Goal: Task Accomplishment & Management: Complete application form

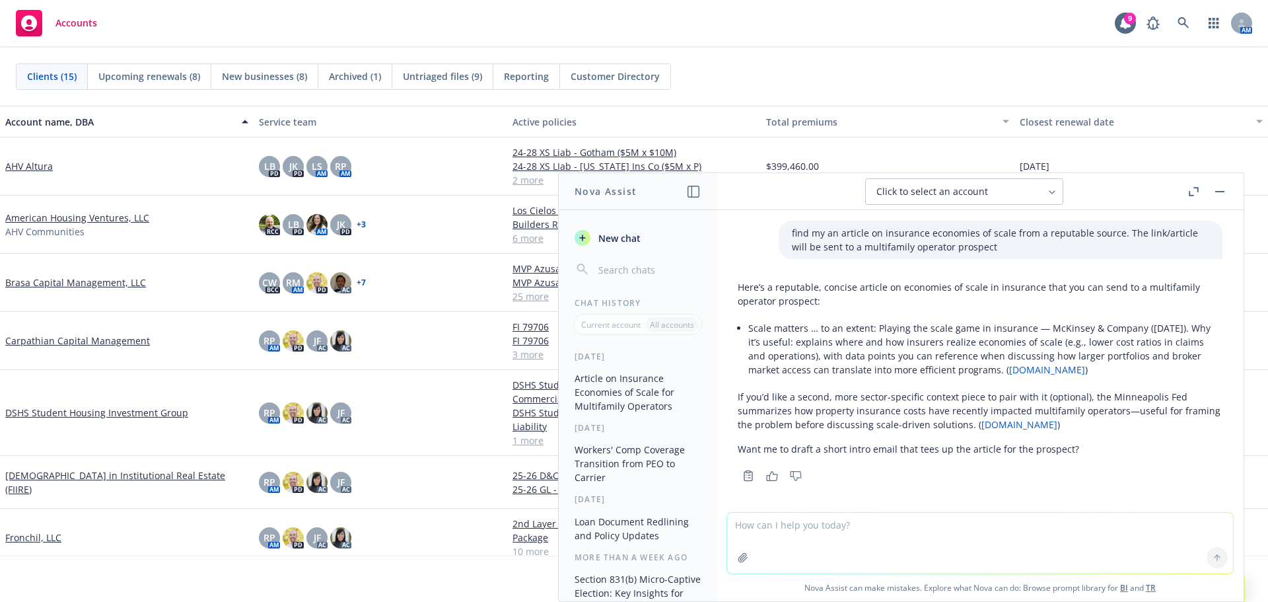
click at [60, 284] on link "Brasa Capital Management, LLC" at bounding box center [75, 282] width 141 height 14
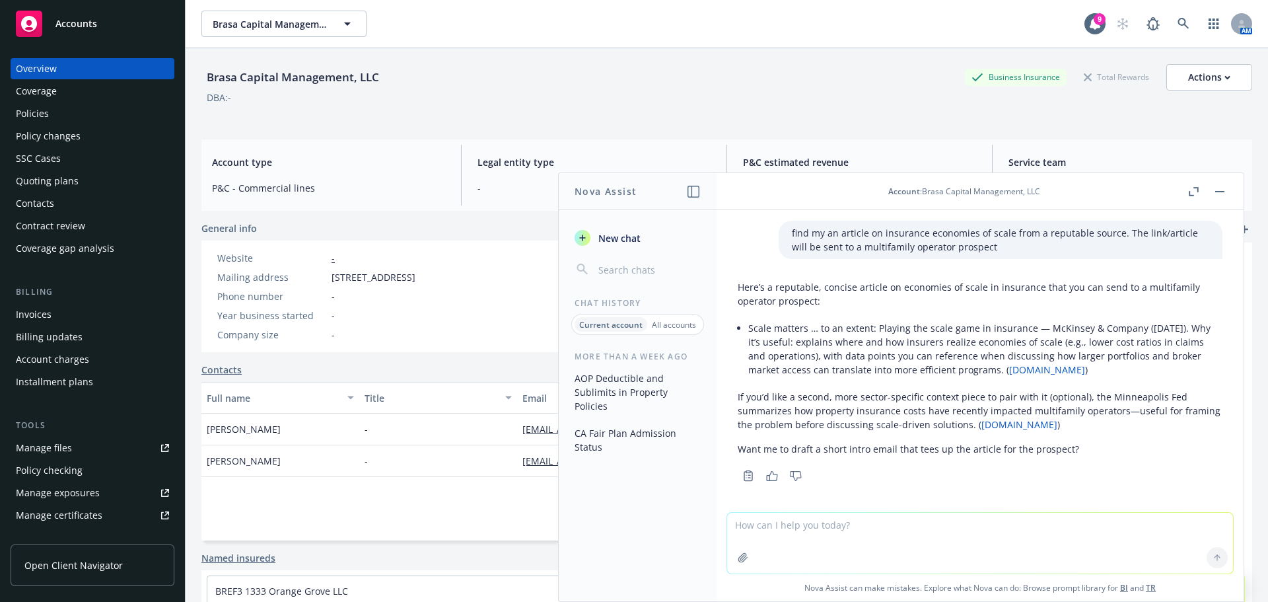
click at [922, 534] on textarea at bounding box center [980, 543] width 506 height 61
click at [421, 303] on div "Phone number -" at bounding box center [316, 296] width 209 height 14
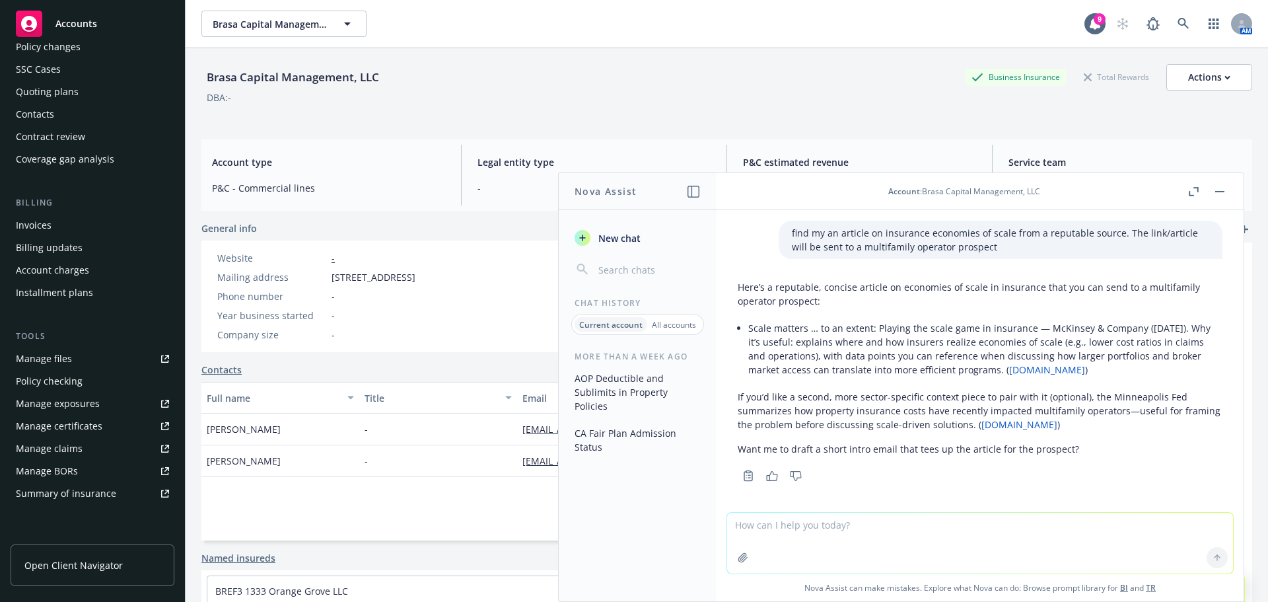
scroll to position [66, 0]
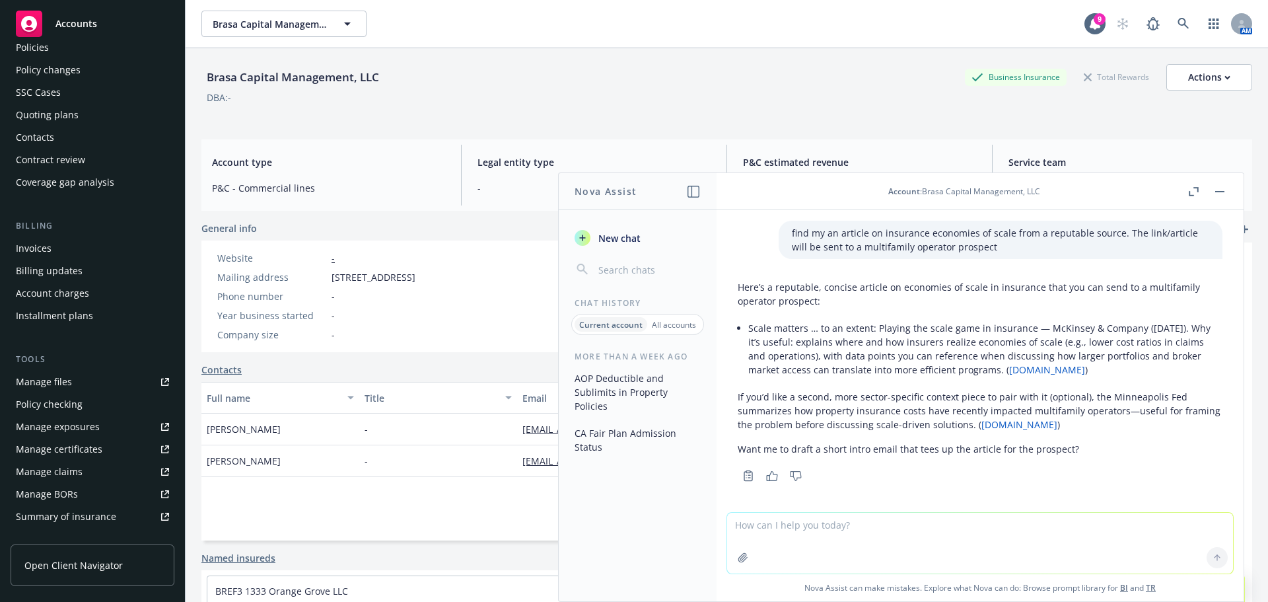
click at [74, 159] on div "Contract review" at bounding box center [50, 159] width 69 height 21
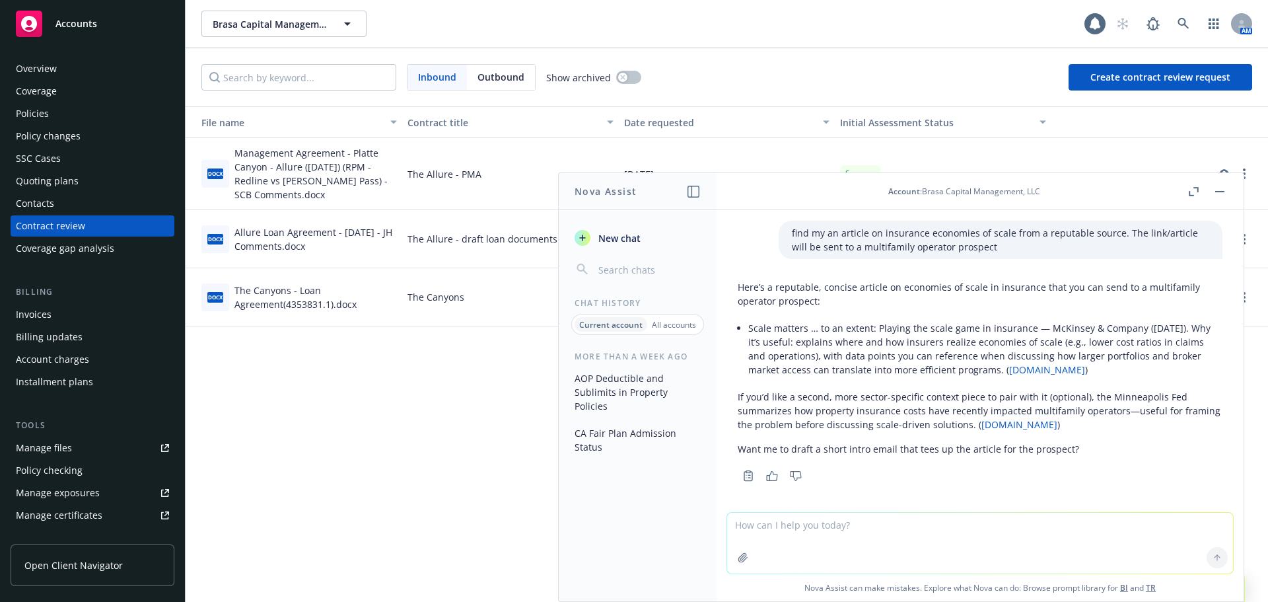
drag, startPoint x: 1213, startPoint y: 190, endPoint x: 1220, endPoint y: 188, distance: 7.5
click at [1213, 190] on button "button" at bounding box center [1220, 192] width 16 height 16
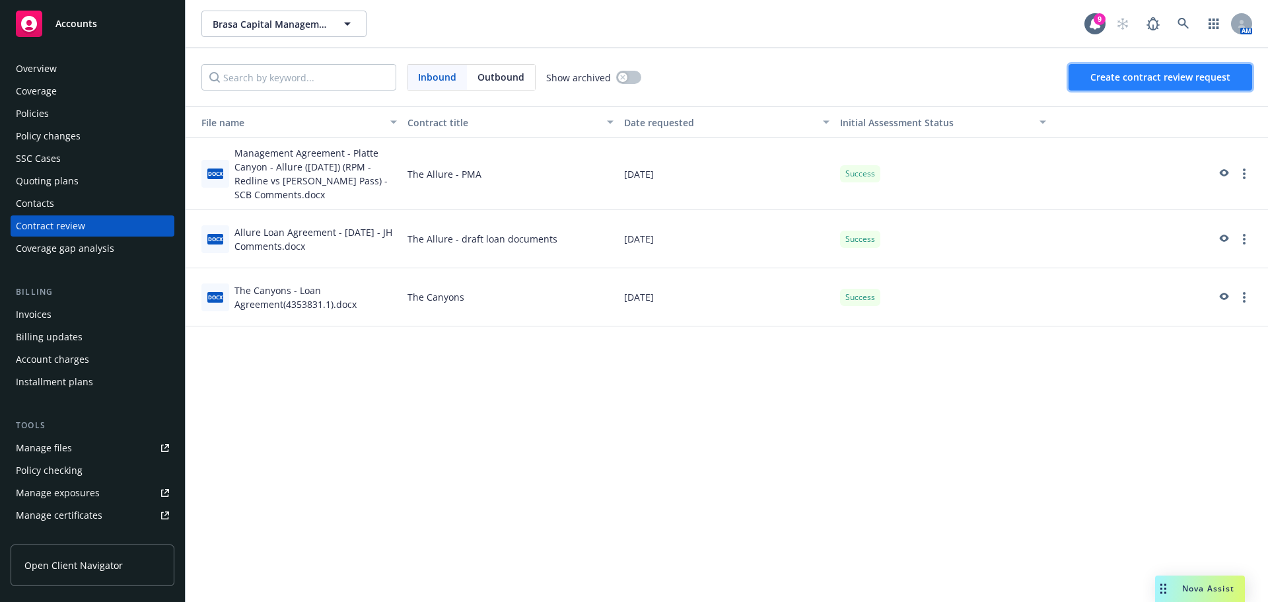
click at [1190, 85] on button "Create contract review request" at bounding box center [1161, 77] width 184 height 26
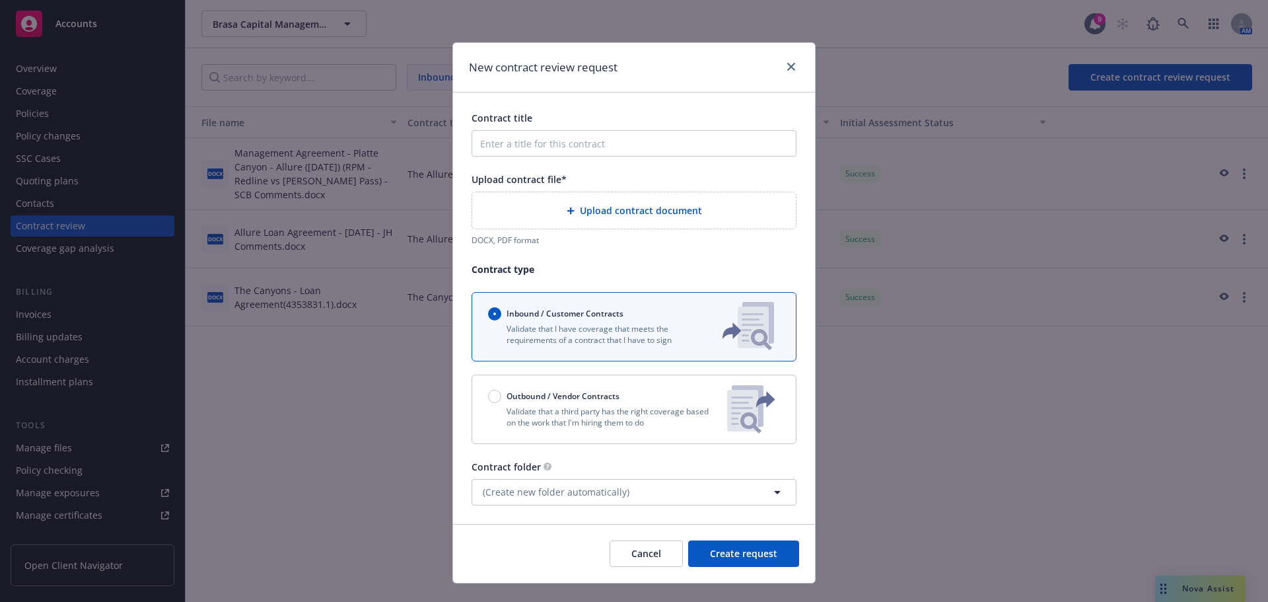
click at [643, 393] on div "Outbound / Vendor Contracts" at bounding box center [602, 396] width 229 height 13
click at [501, 393] on input "Outbound / Vendor Contracts" at bounding box center [494, 396] width 13 height 13
radio input "false"
radio input "true"
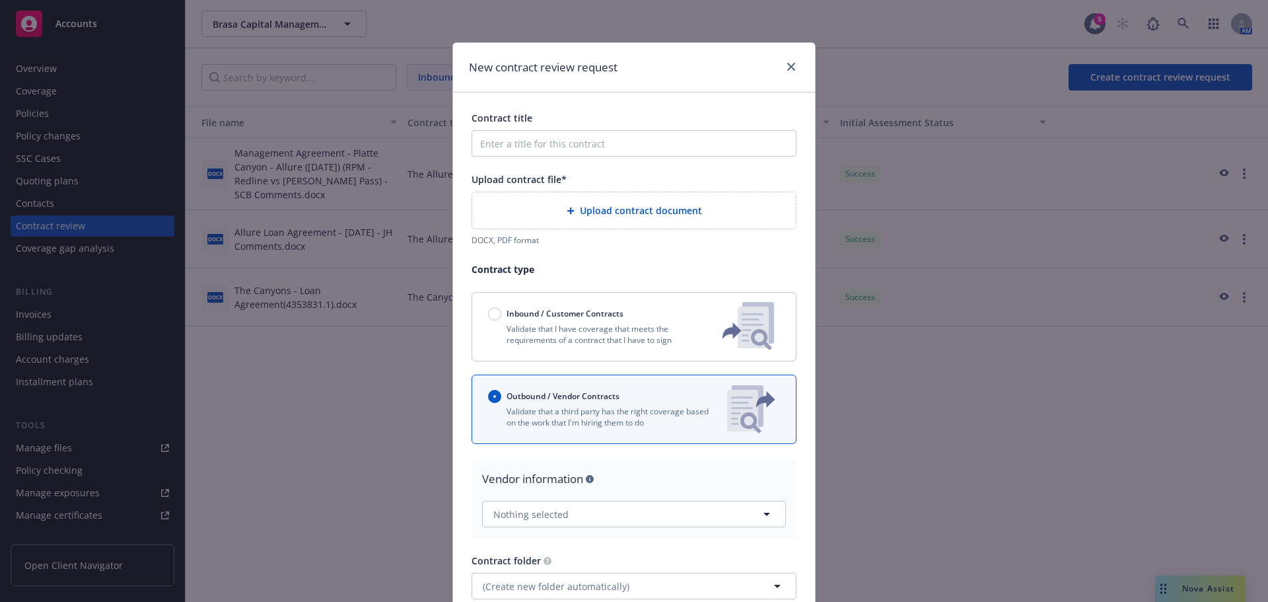
click at [626, 316] on div "Inbound / Customer Contracts" at bounding box center [594, 313] width 213 height 13
click at [501, 316] on input "Inbound / Customer Contracts" at bounding box center [494, 313] width 13 height 13
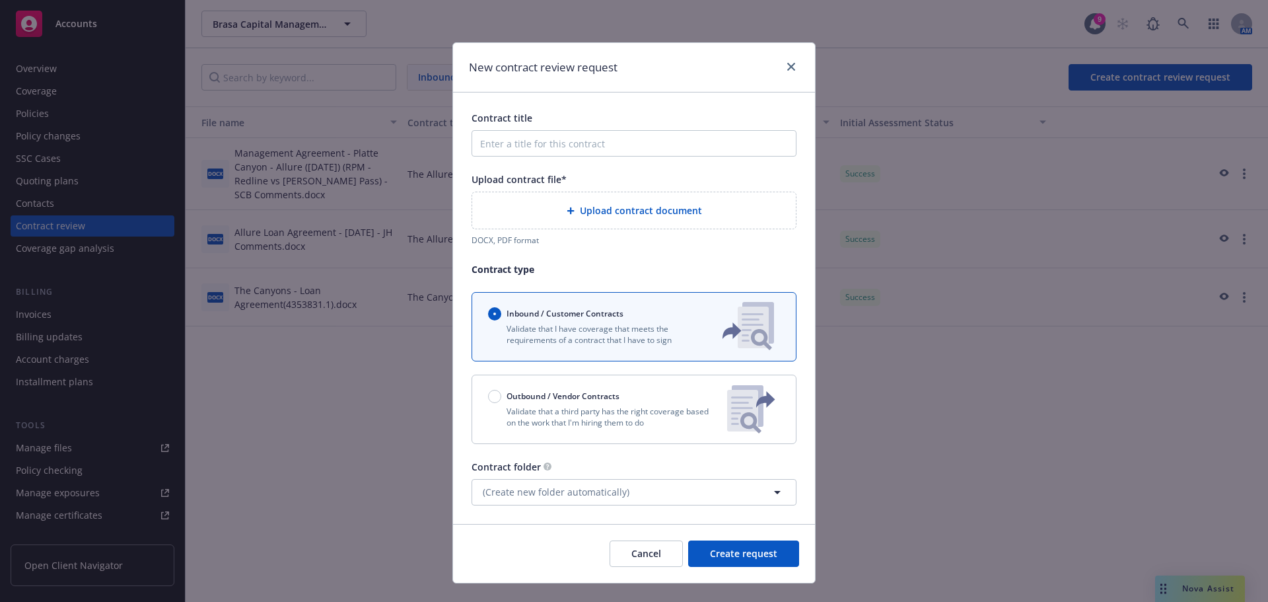
click at [620, 391] on div "Outbound / Vendor Contracts" at bounding box center [602, 396] width 229 height 13
click at [501, 391] on input "Outbound / Vendor Contracts" at bounding box center [494, 396] width 13 height 13
radio input "false"
radio input "true"
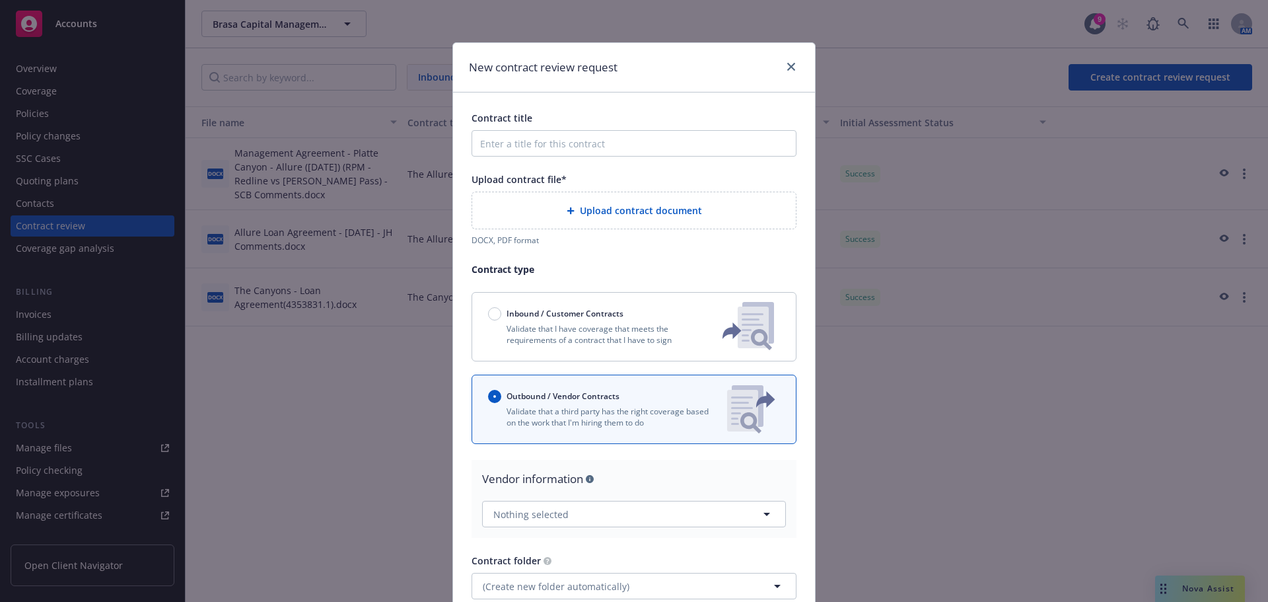
click at [614, 347] on div "Inbound / Customer Contracts Validate that I have coverage that meets the requi…" at bounding box center [594, 327] width 213 height 56
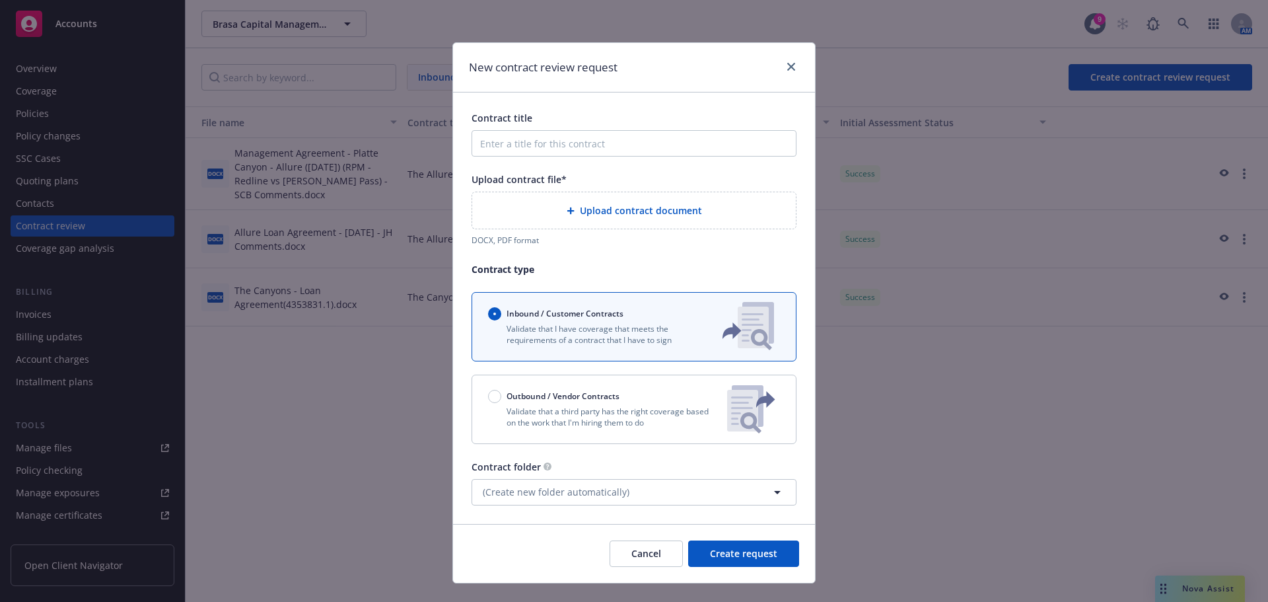
click at [626, 411] on p "Validate that a third party has the right coverage based on the work that I'm h…" at bounding box center [602, 417] width 229 height 22
radio input "false"
radio input "true"
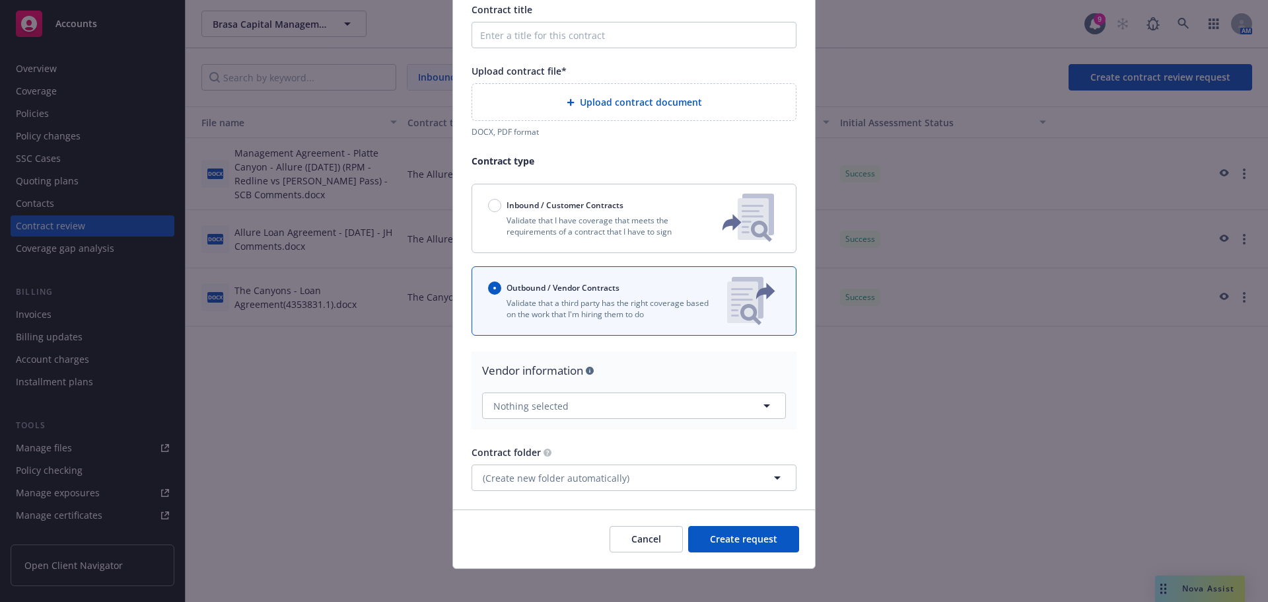
scroll to position [118, 0]
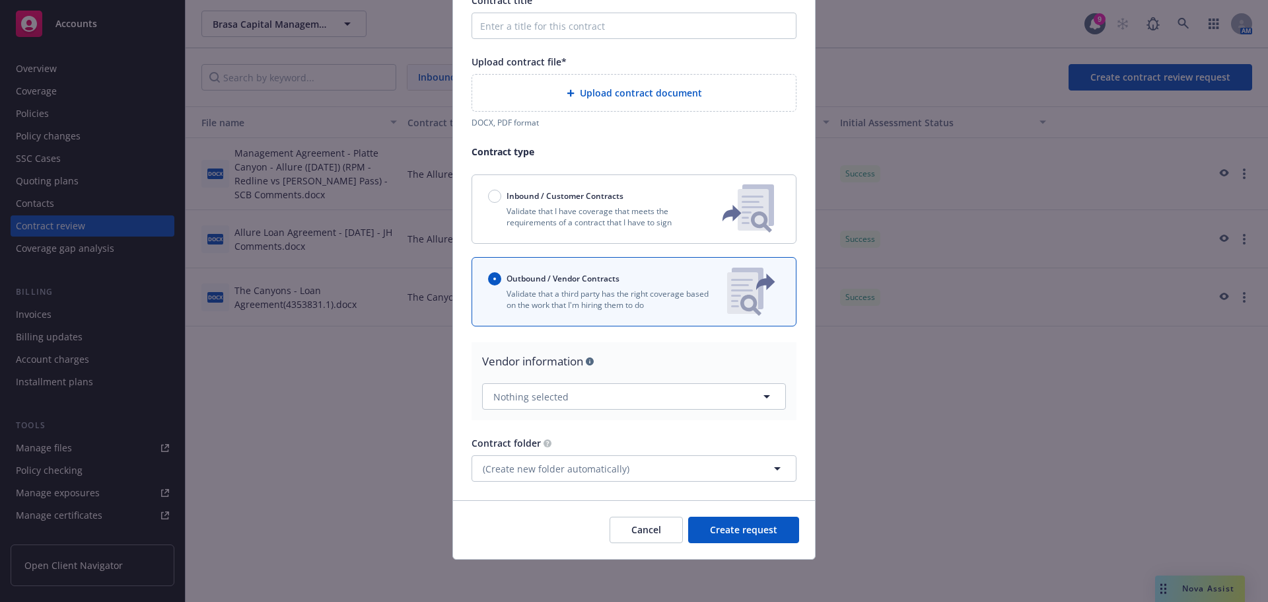
click at [618, 90] on span "Upload contract document" at bounding box center [641, 93] width 122 height 14
click at [594, 100] on span "Upload contract document" at bounding box center [641, 93] width 122 height 14
click at [644, 91] on span "Upload contract document" at bounding box center [641, 93] width 122 height 14
click at [647, 536] on span "Cancel" at bounding box center [646, 529] width 30 height 13
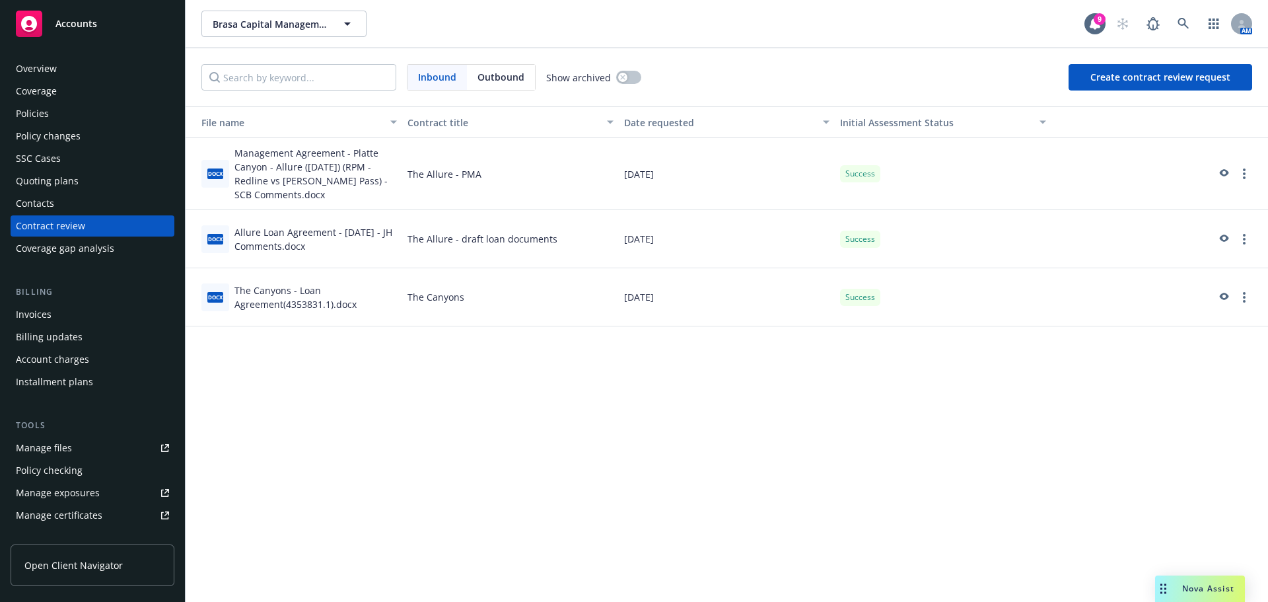
click at [1210, 589] on span "Nova Assist" at bounding box center [1208, 588] width 52 height 11
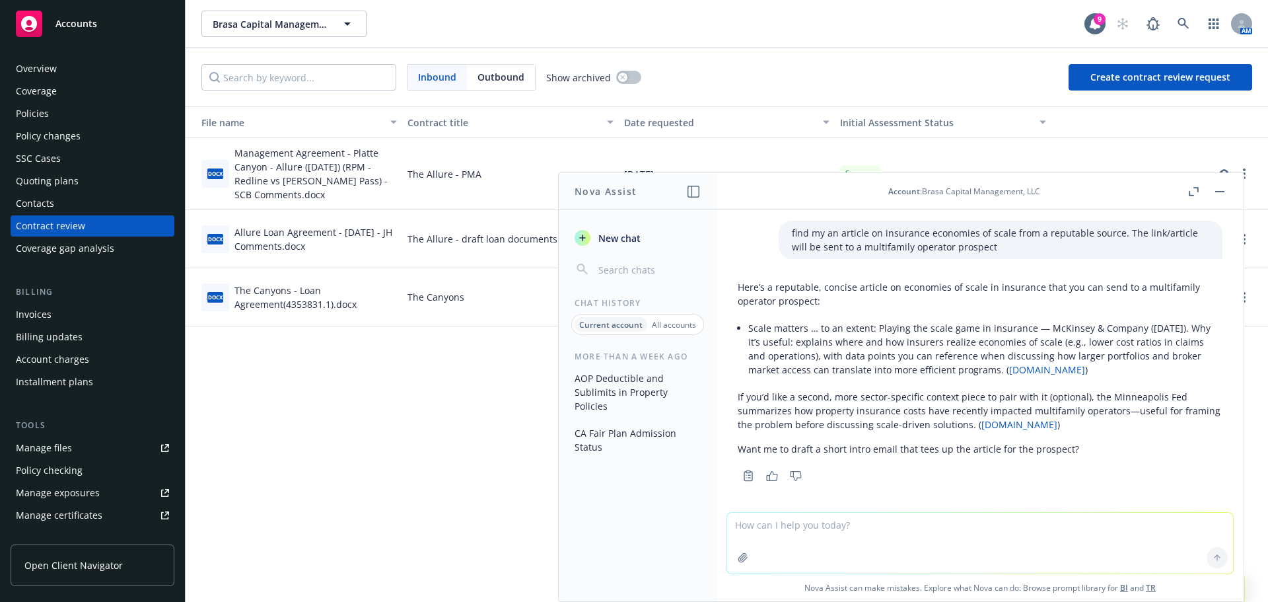
click at [890, 536] on textarea at bounding box center [980, 543] width 506 height 61
type textarea "What is bid deduct mean for OCIP?"
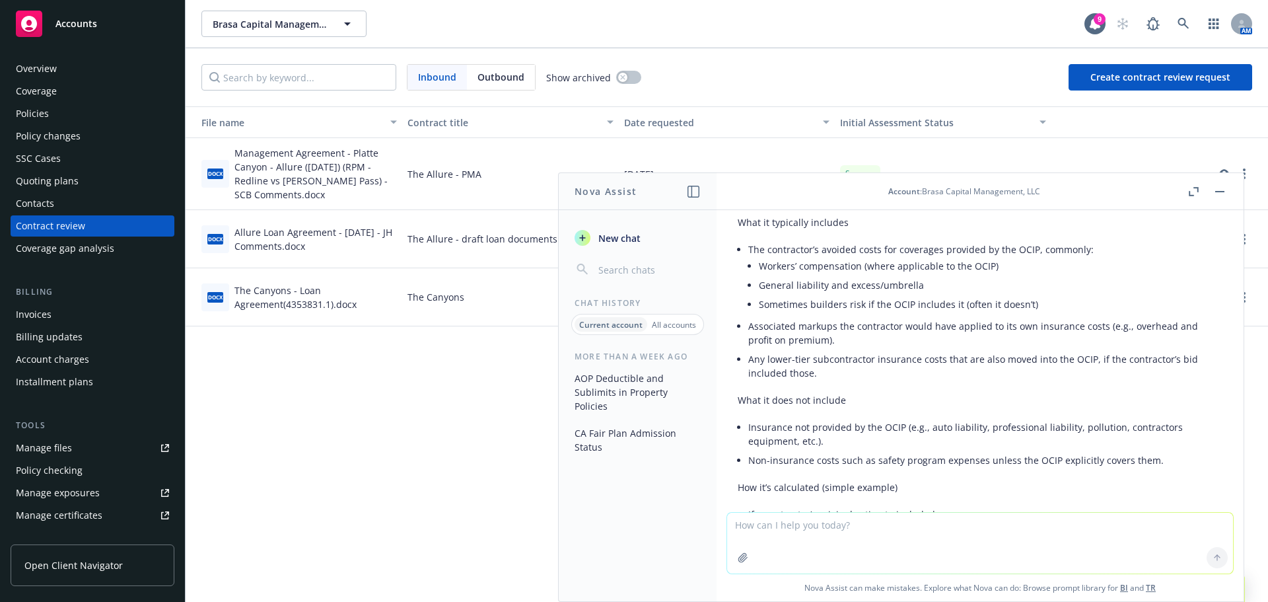
scroll to position [484, 0]
